Goal: Complete application form

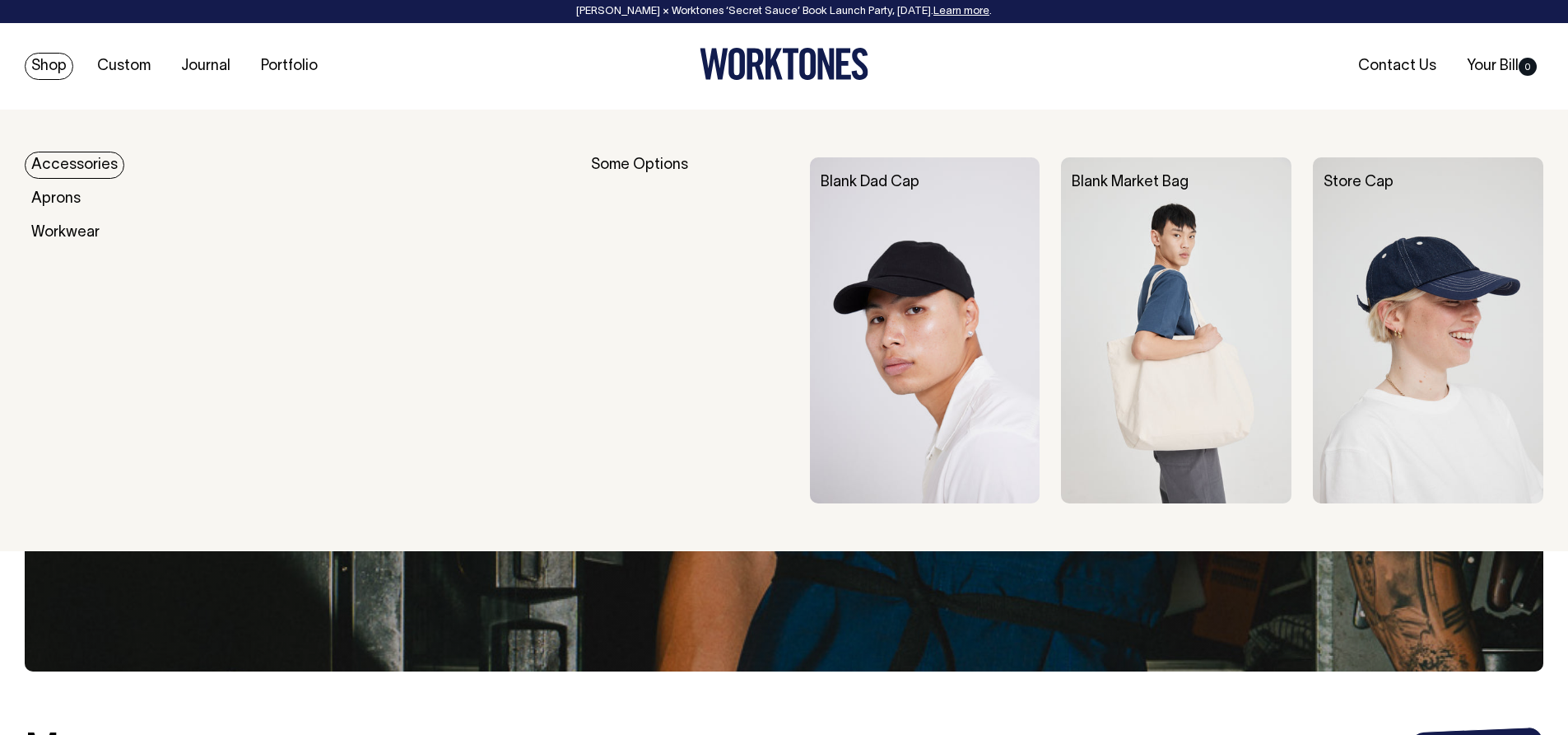
click at [88, 159] on link "Accessories" at bounding box center [74, 166] width 100 height 27
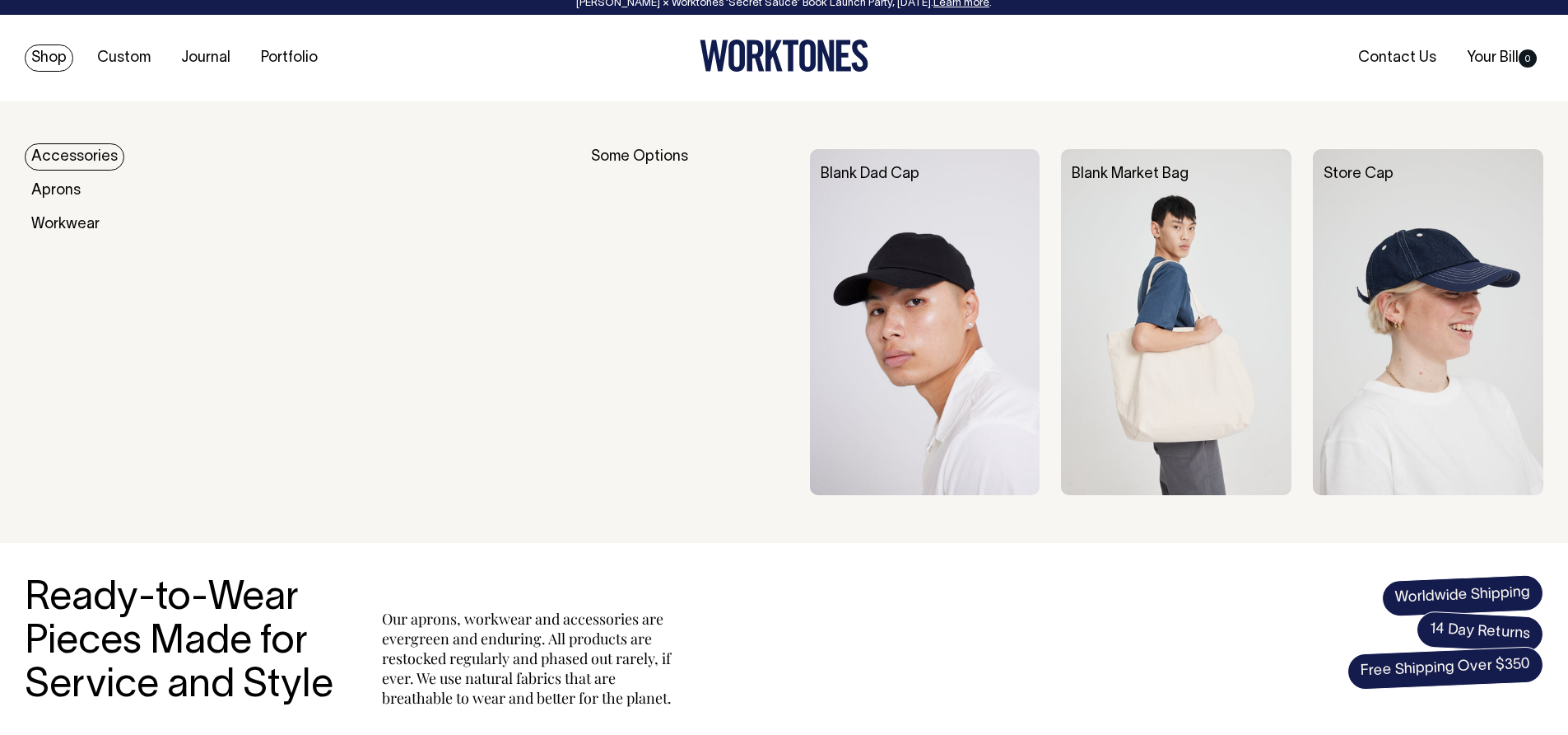
scroll to position [7, 0]
click at [654, 157] on div "Some Options" at bounding box center [690, 323] width 198 height 346
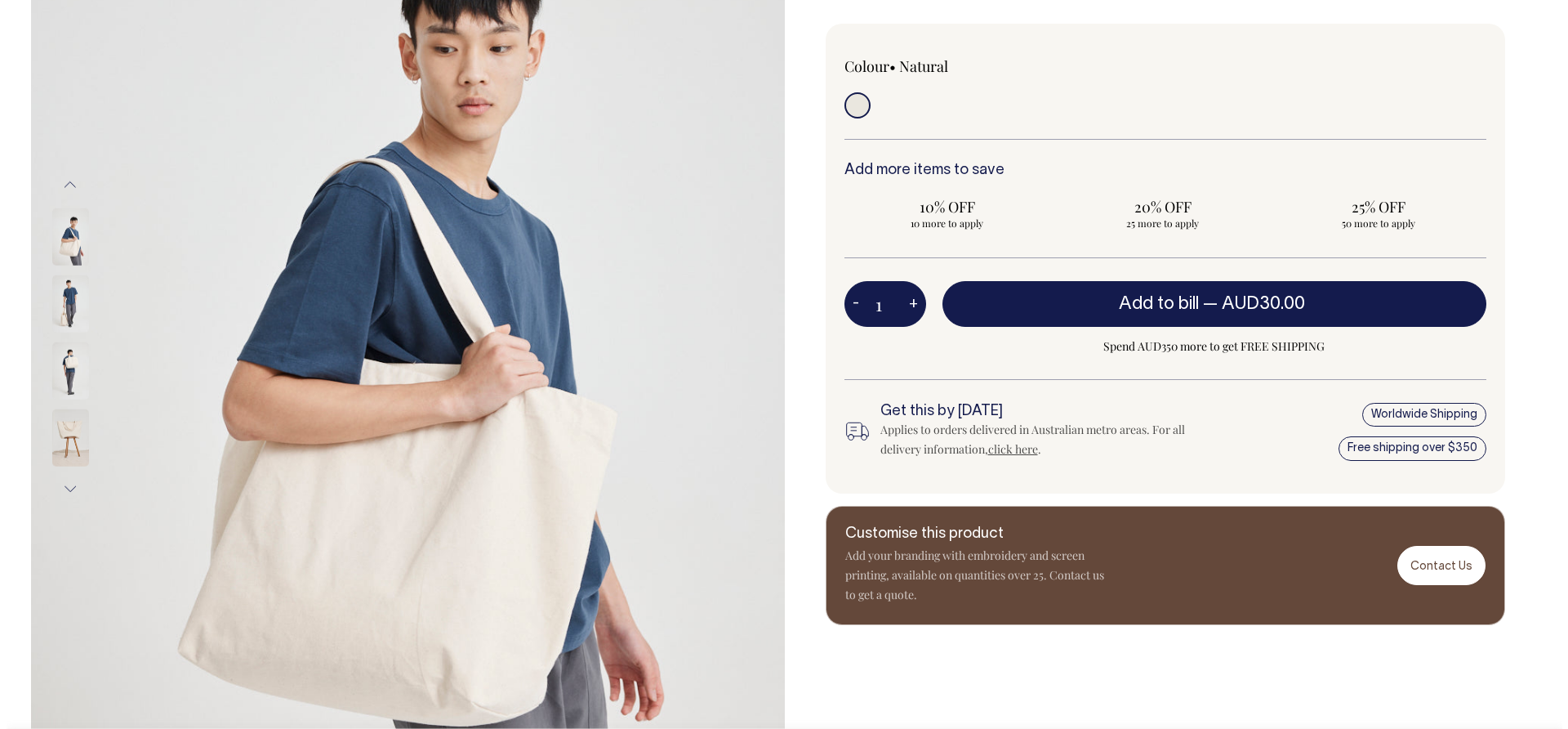
scroll to position [339, 0]
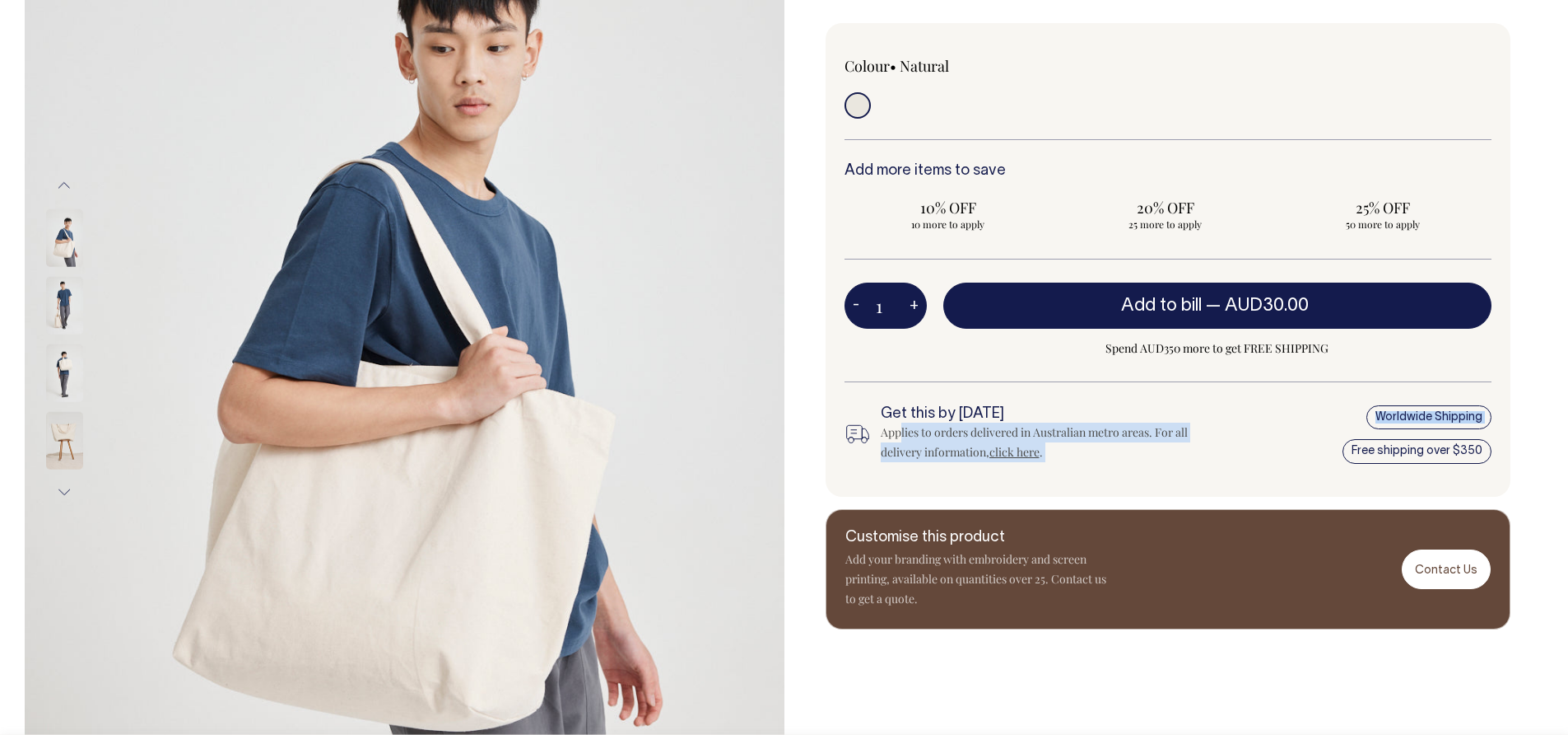
drag, startPoint x: 911, startPoint y: 432, endPoint x: 1236, endPoint y: 432, distance: 325.0
click at [1236, 432] on div "Get this by [DATE] Applies to orders delivered in Australian metro areas. For a…" at bounding box center [1168, 435] width 648 height 59
click at [1208, 443] on div "Get this by [DATE] Applies to orders delivered in Australian metro areas. For a…" at bounding box center [1168, 435] width 648 height 59
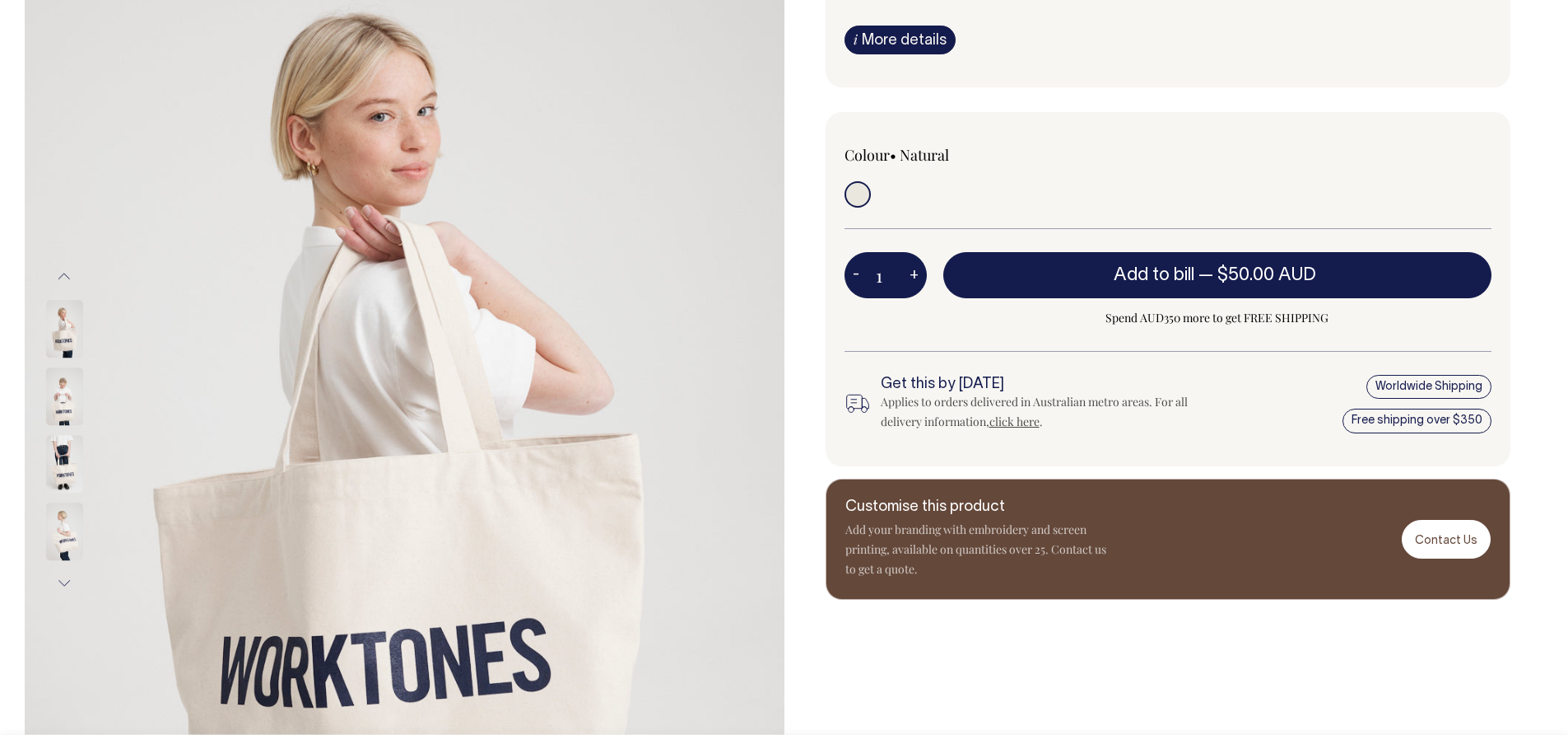
scroll to position [251, 0]
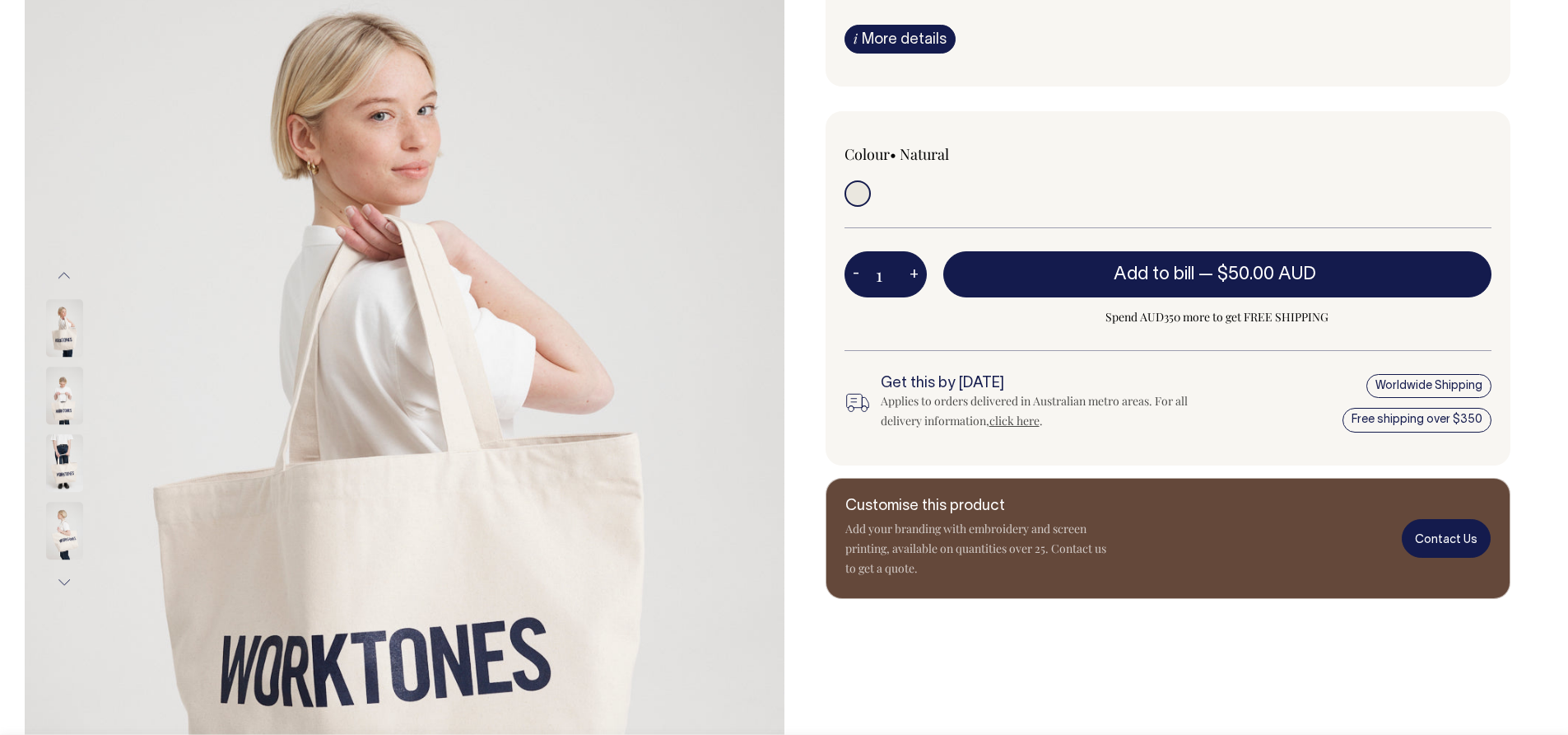
click at [1449, 528] on link "Contact Us" at bounding box center [1445, 538] width 89 height 38
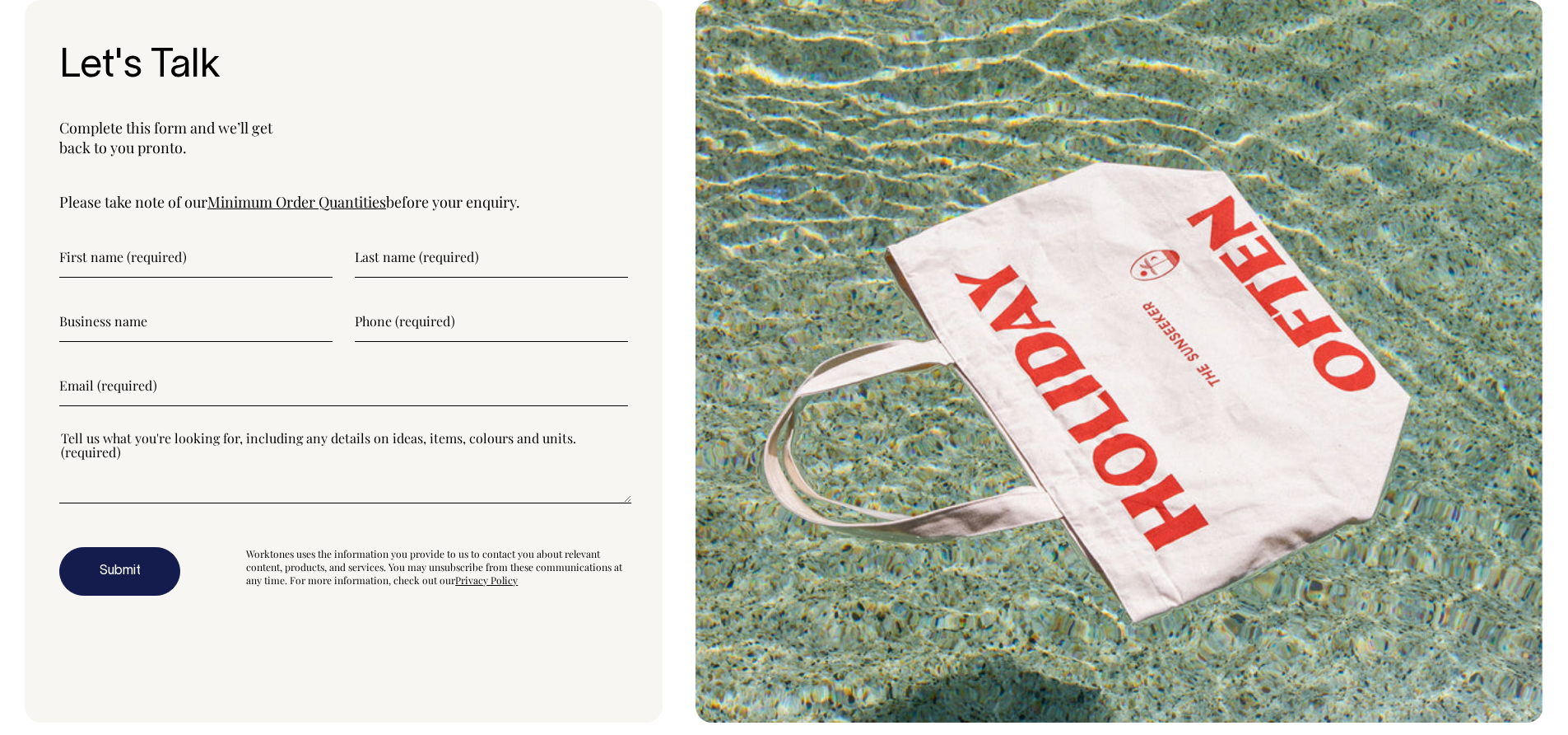
click at [174, 267] on input"] "text" at bounding box center [196, 256] width 274 height 41
click at [157, 264] on input"] "text" at bounding box center [196, 256] width 274 height 41
type input"] "Katherine"
type input"] "MacDonald"
type input"] "Leedwell"
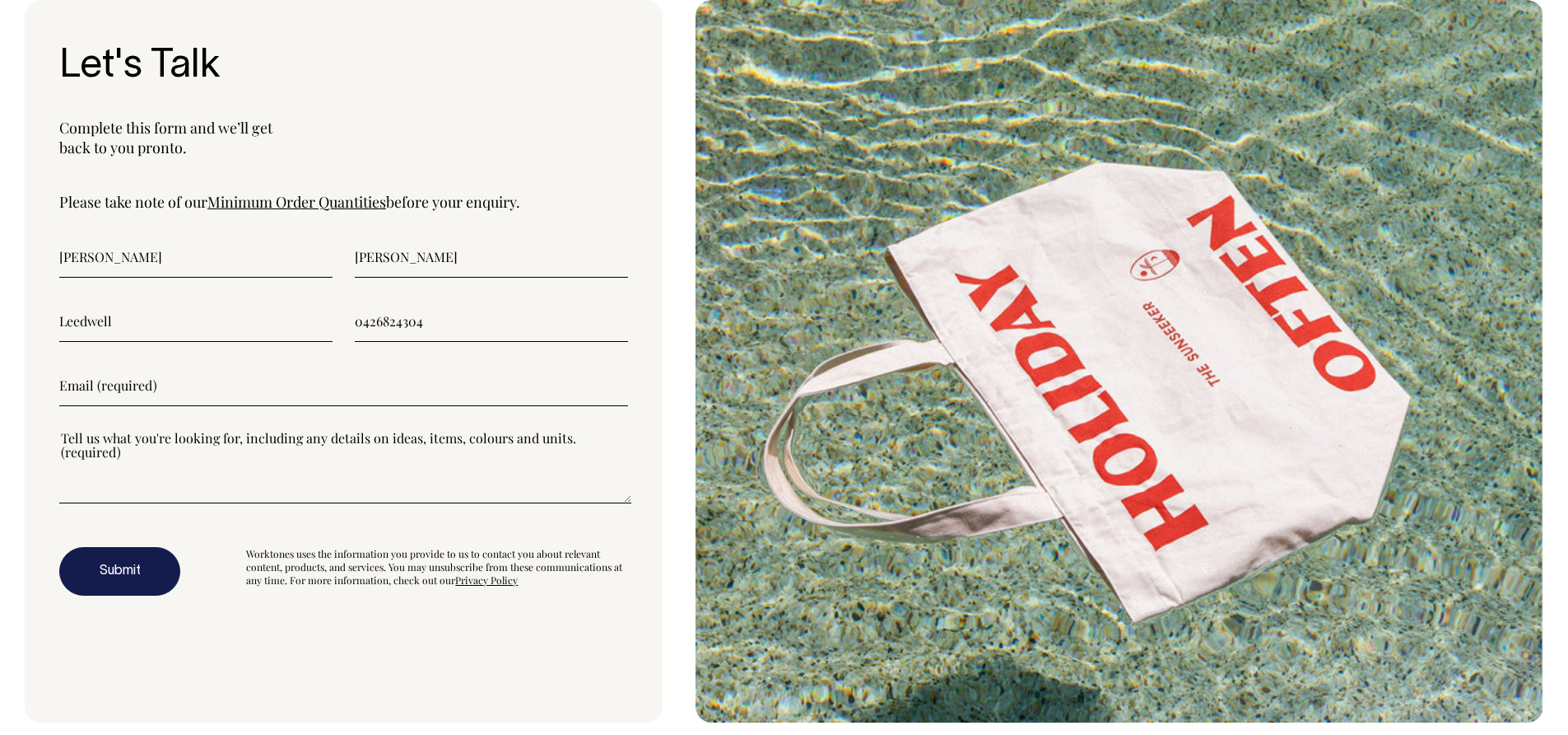
type input"] "0426824304"
type input"] "katherine@chewyagency.au"
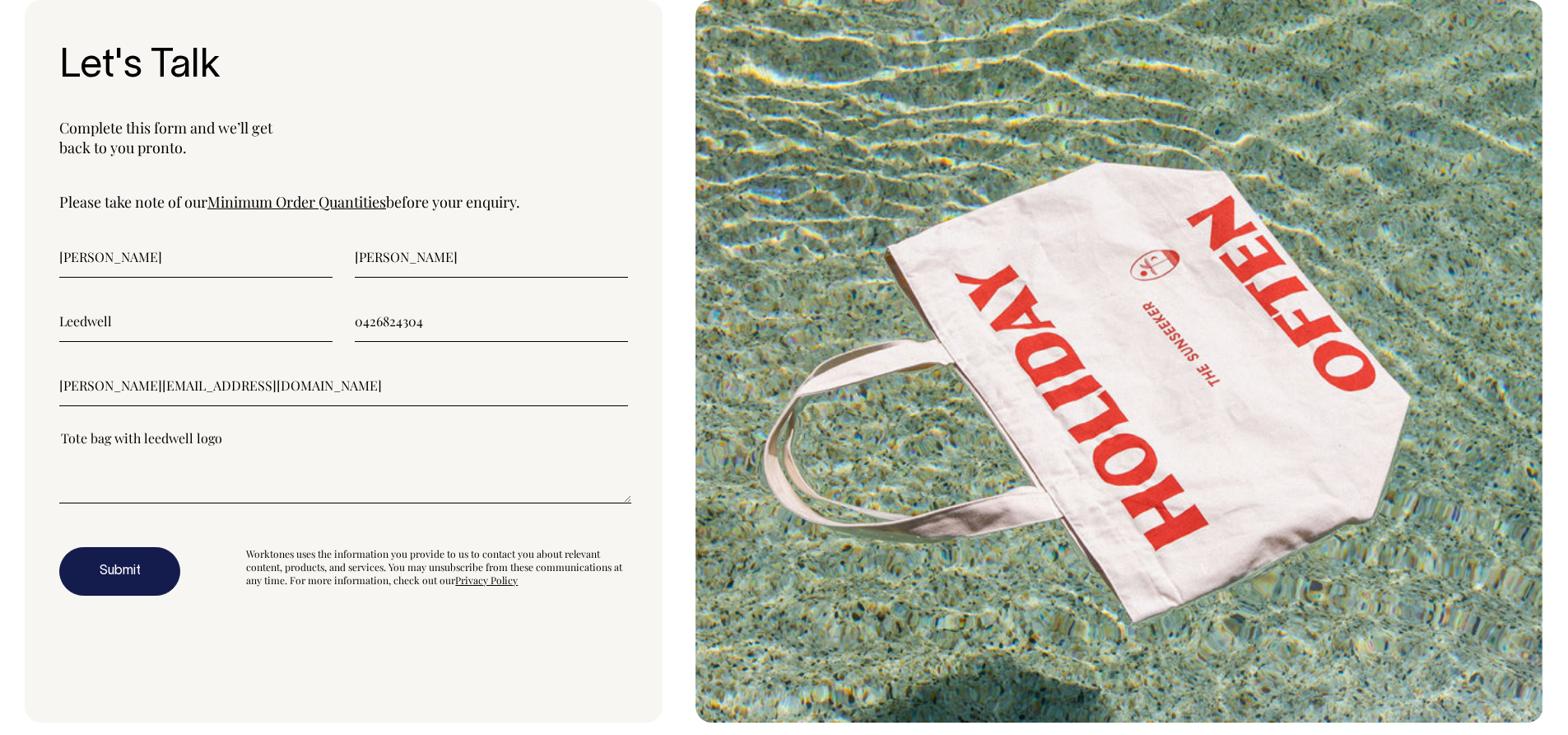
type textarea"] "Tote bag with leedwell logo"
click at [117, 564] on button "Submit" at bounding box center [120, 571] width 121 height 49
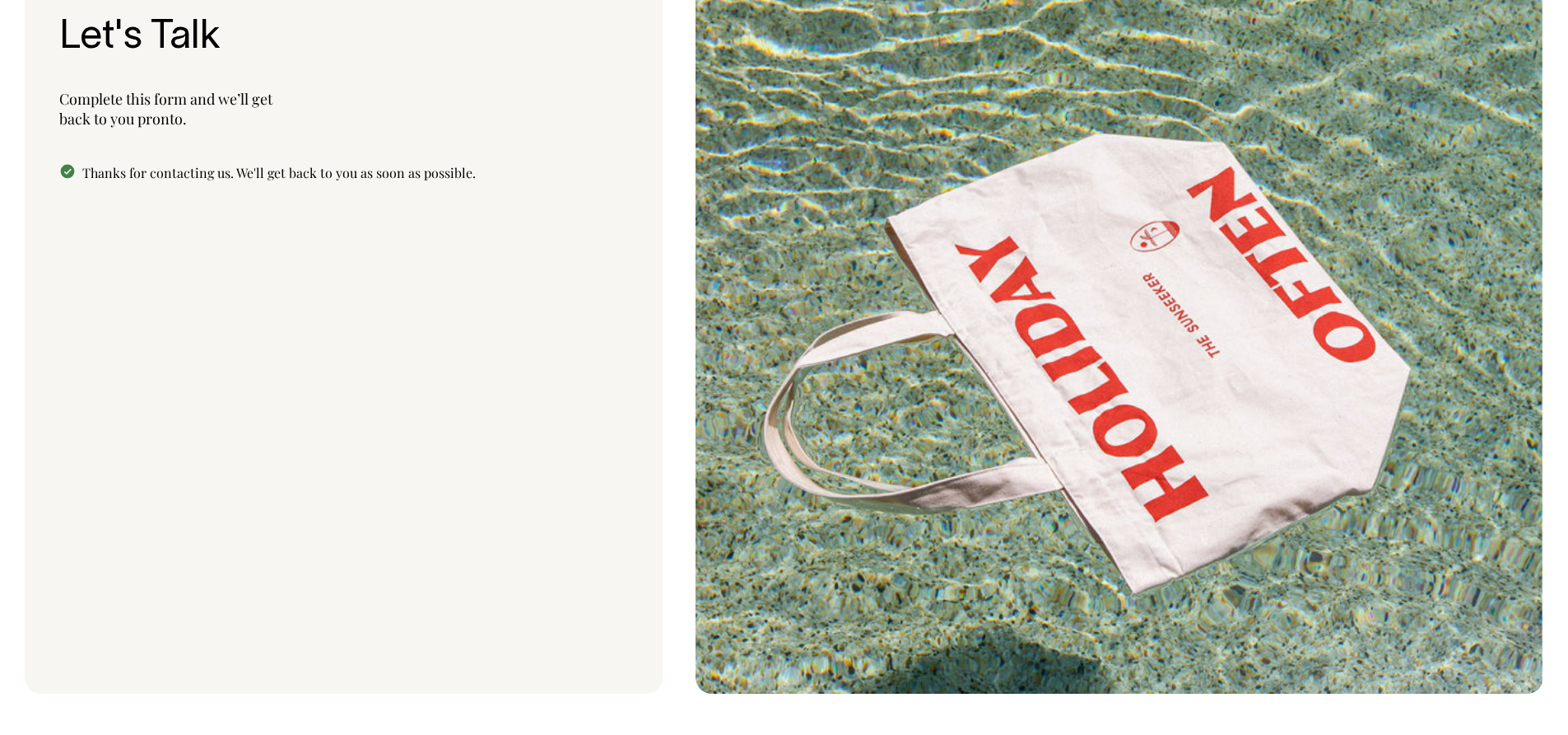
scroll to position [5800, 0]
